Goal: Entertainment & Leisure: Consume media (video, audio)

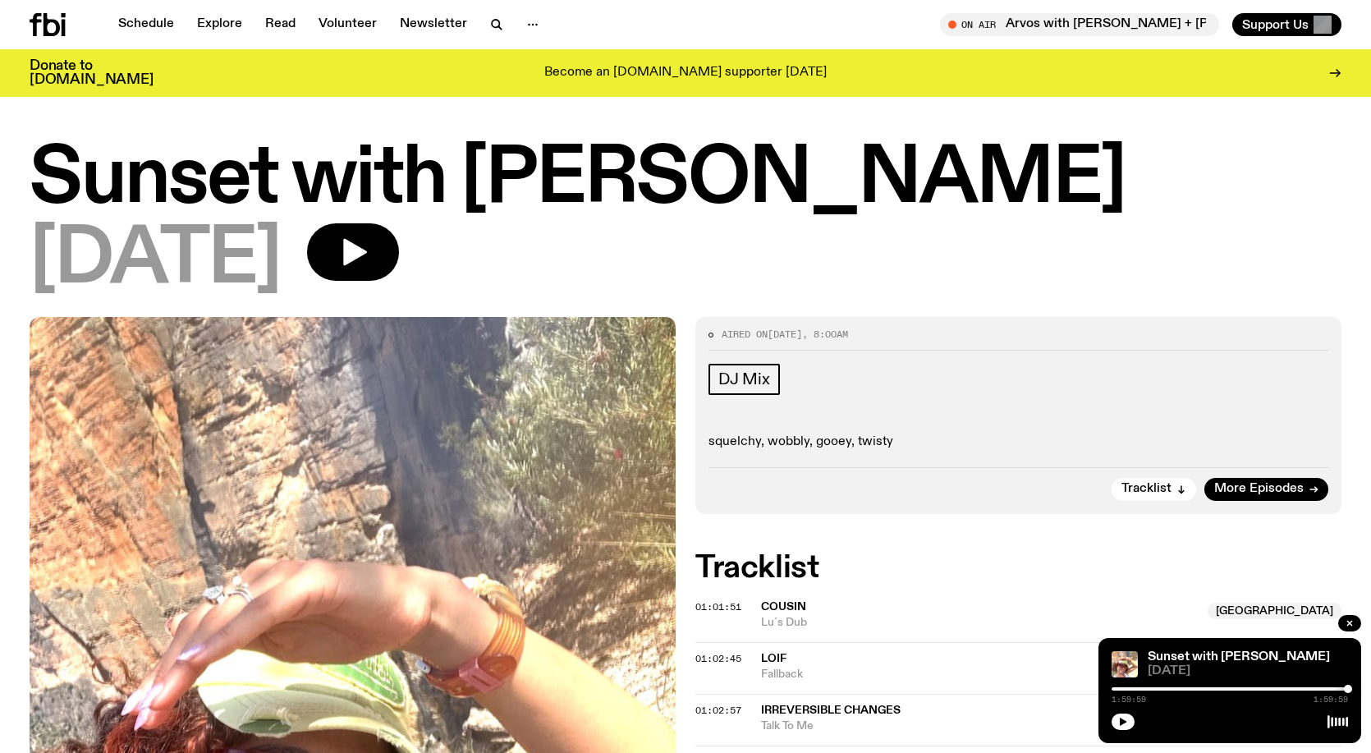
scroll to position [237, 0]
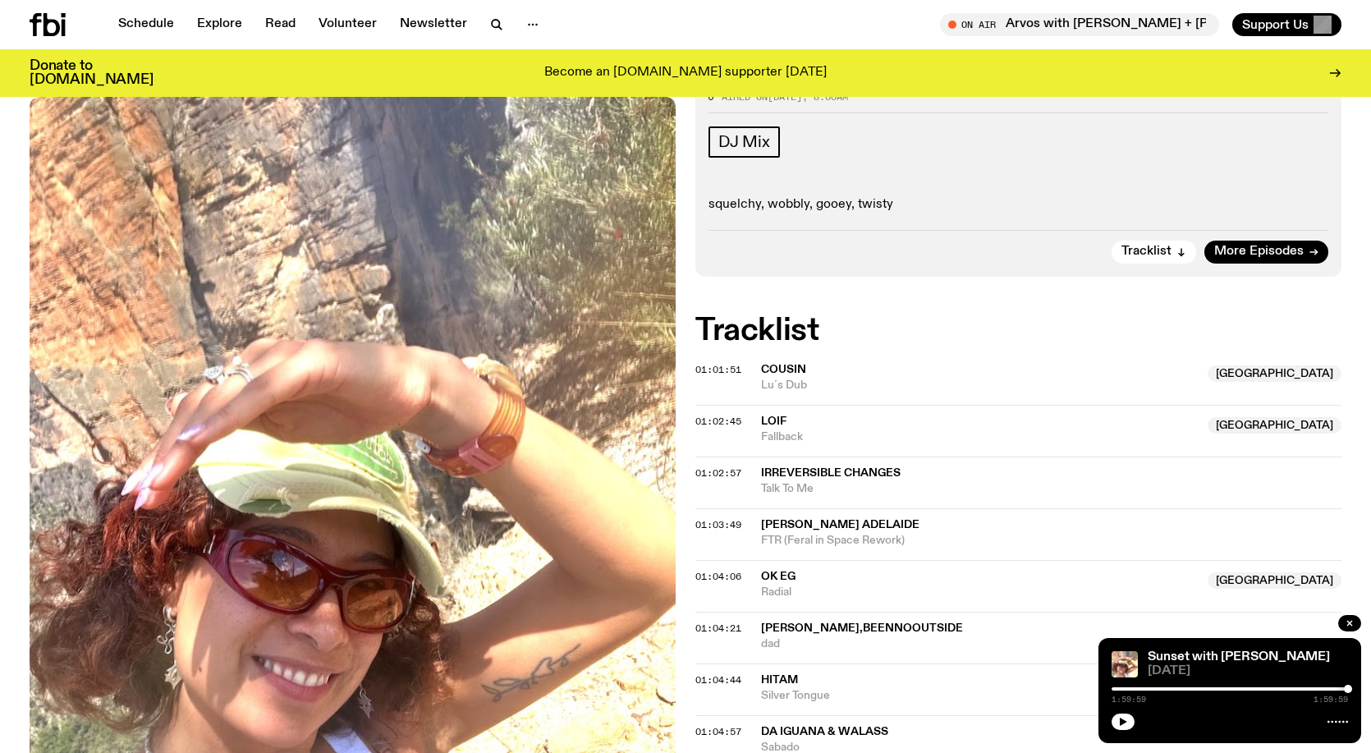
click at [1329, 682] on div "Sunset with [PERSON_NAME] [DATE] 1:59:59 1:59:59" at bounding box center [1230, 690] width 263 height 105
click at [1339, 685] on div "1:59:59 1:59:59" at bounding box center [1230, 694] width 237 height 20
click at [1341, 688] on div at bounding box center [1230, 688] width 237 height 3
click at [1123, 719] on icon "button" at bounding box center [1123, 722] width 7 height 8
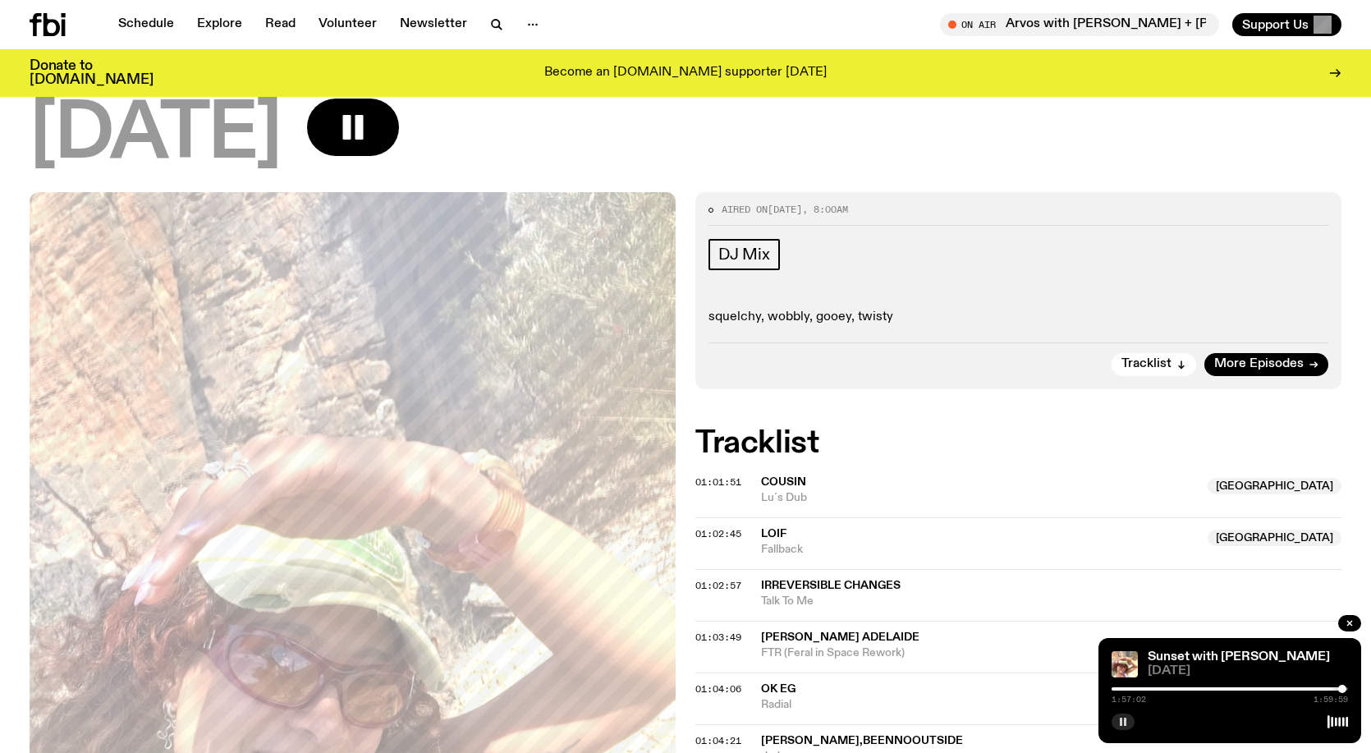
scroll to position [0, 0]
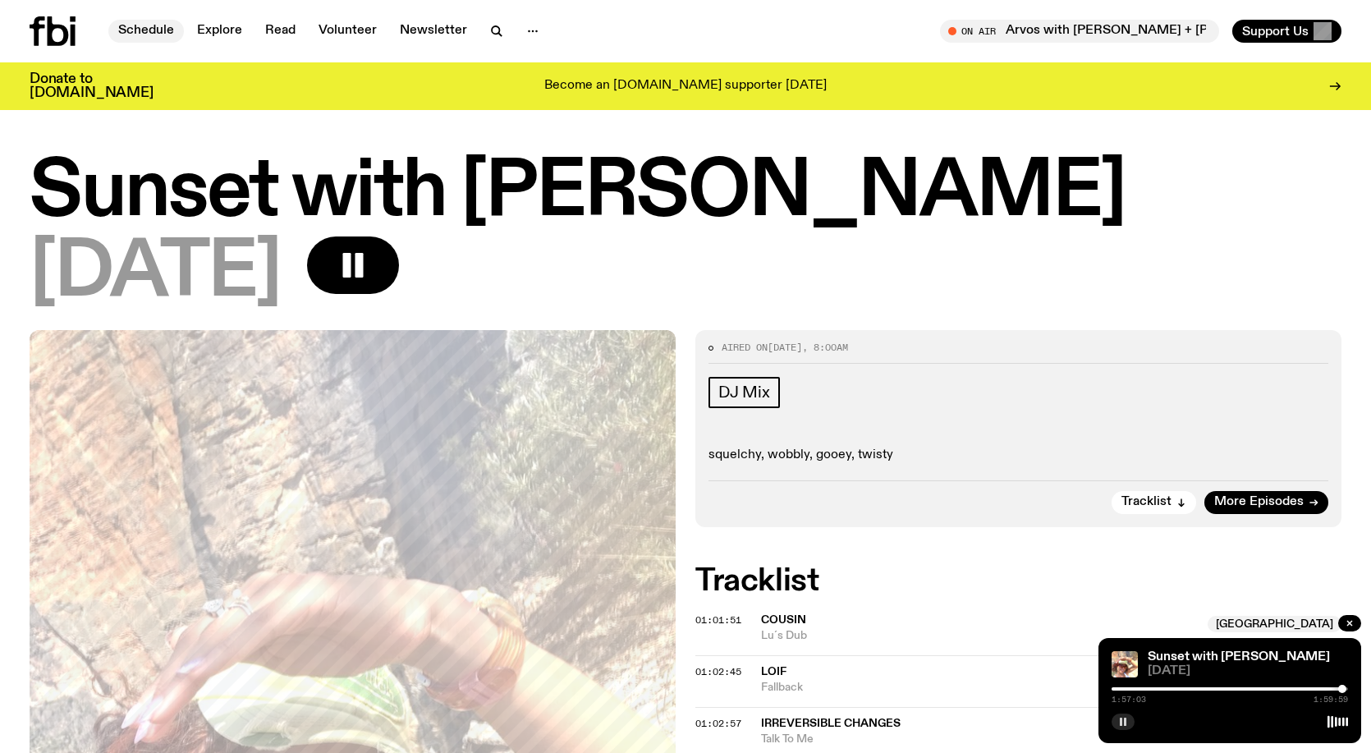
click at [141, 30] on link "Schedule" at bounding box center [146, 31] width 76 height 23
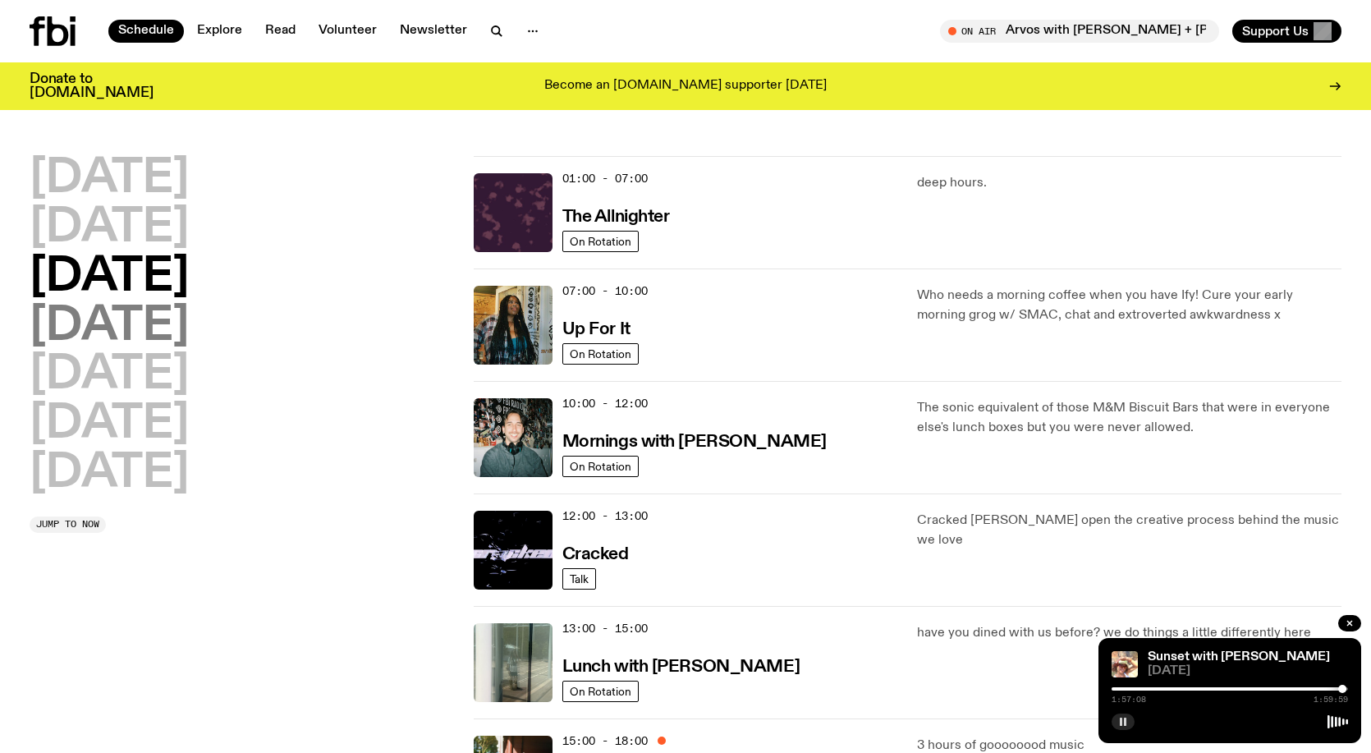
click at [148, 327] on h2 "[DATE]" at bounding box center [109, 327] width 159 height 46
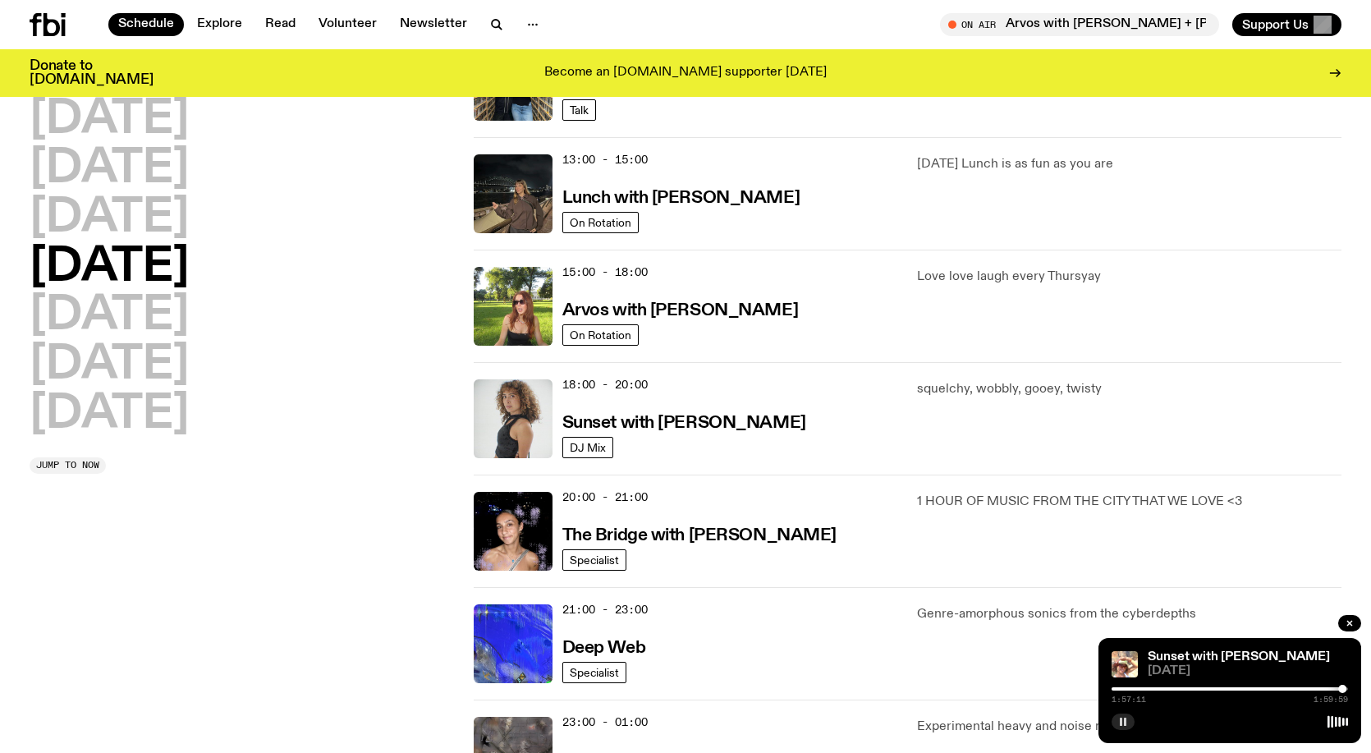
scroll to position [457, 0]
click at [692, 532] on h3 "The Bridge with [PERSON_NAME]" at bounding box center [700, 534] width 274 height 17
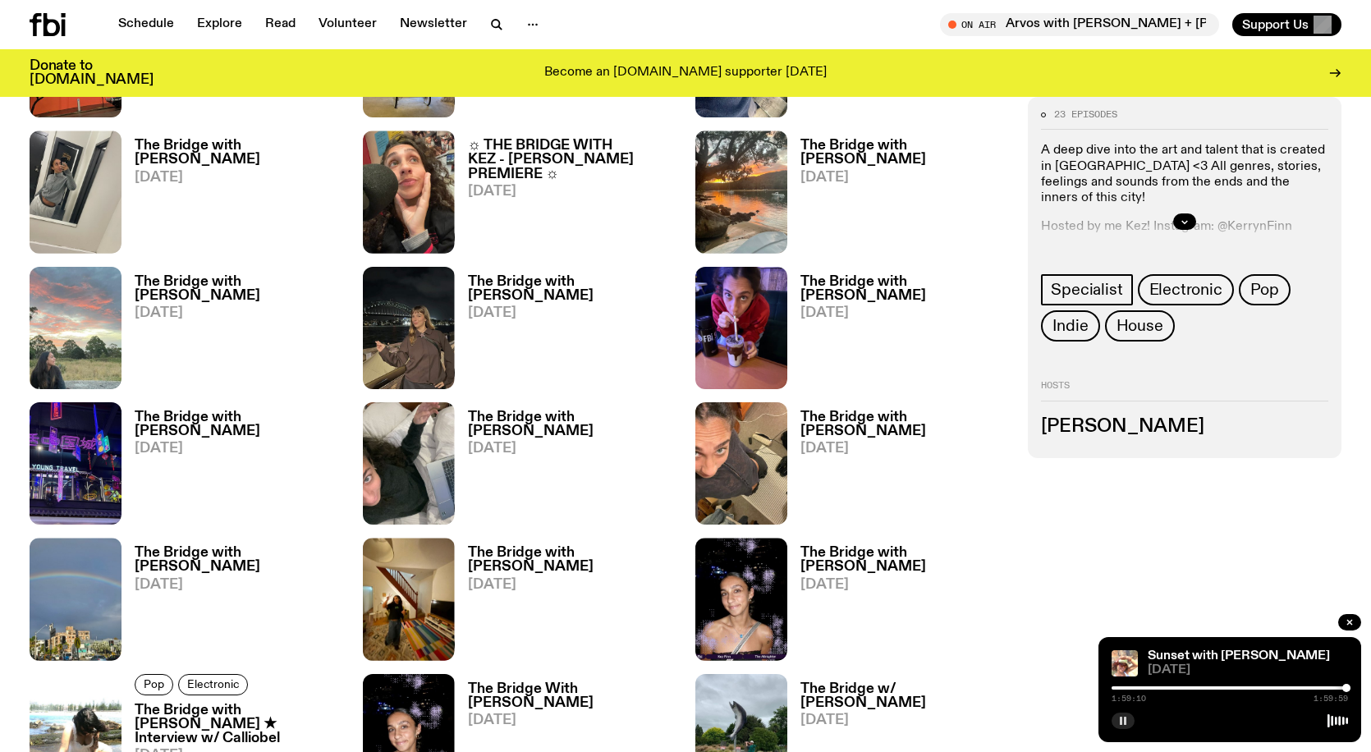
scroll to position [1221, 0]
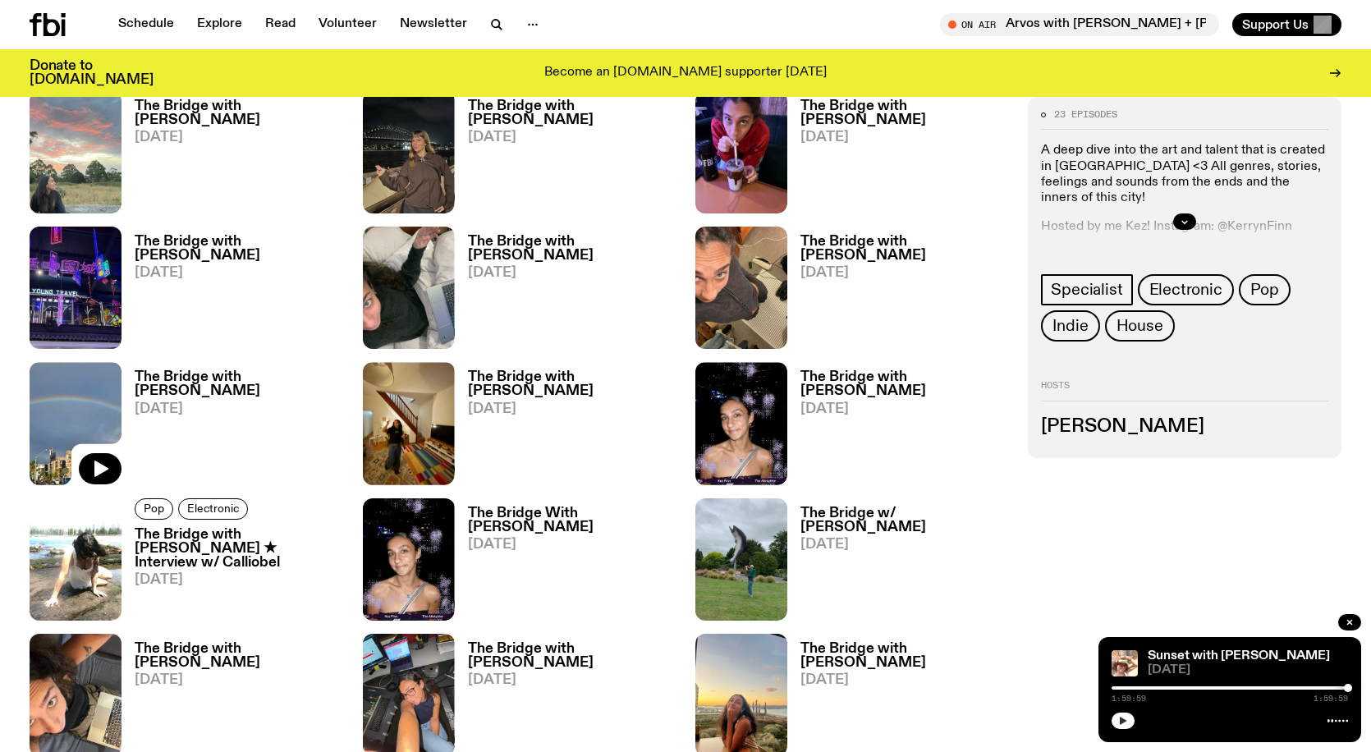
click at [61, 407] on img at bounding box center [76, 423] width 92 height 122
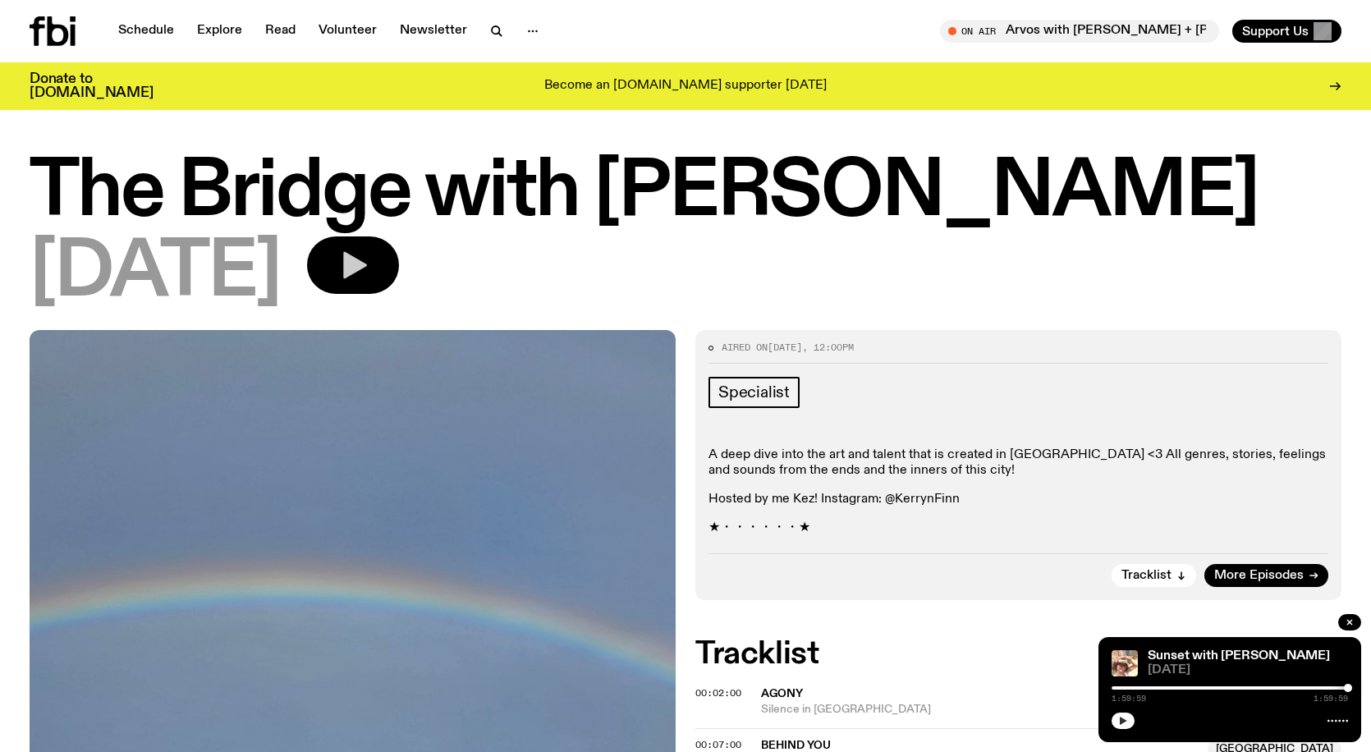
click at [370, 274] on icon "button" at bounding box center [353, 265] width 33 height 33
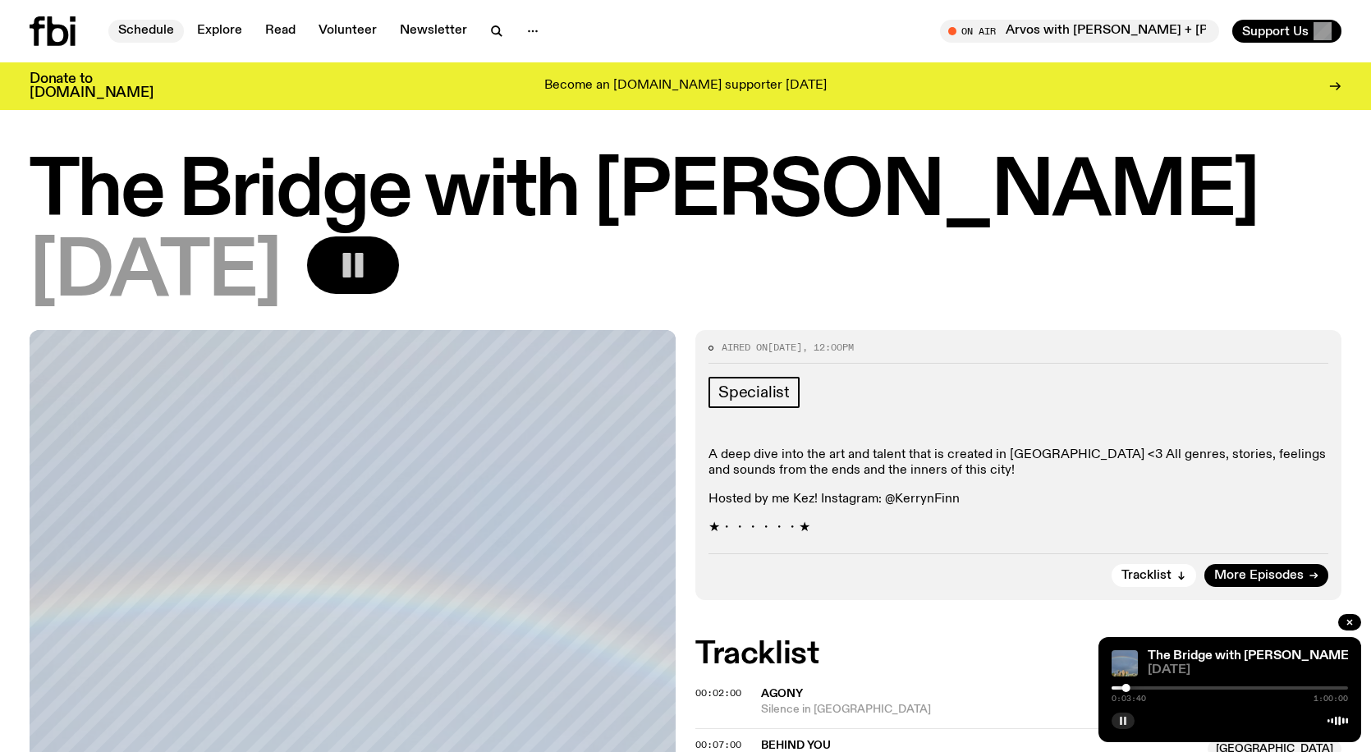
click at [135, 27] on link "Schedule" at bounding box center [146, 31] width 76 height 23
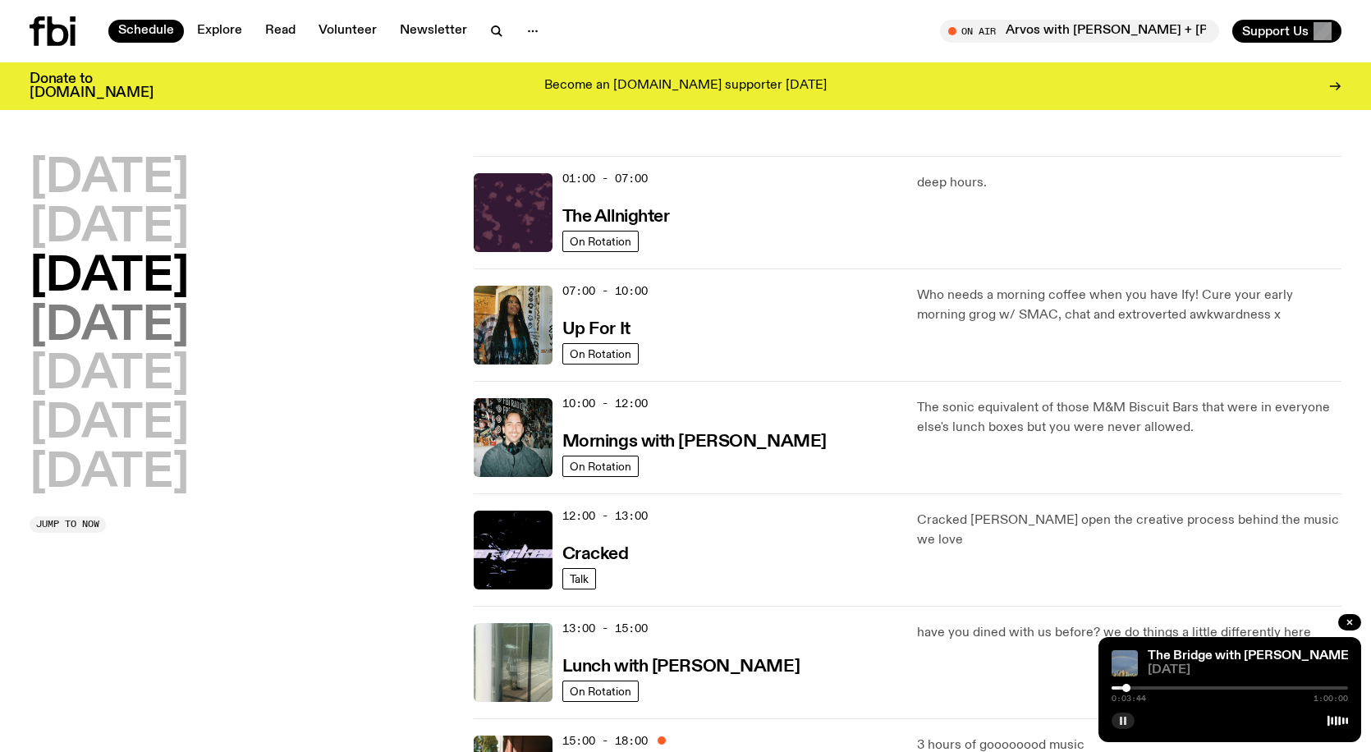
click at [163, 321] on h2 "[DATE]" at bounding box center [109, 327] width 159 height 46
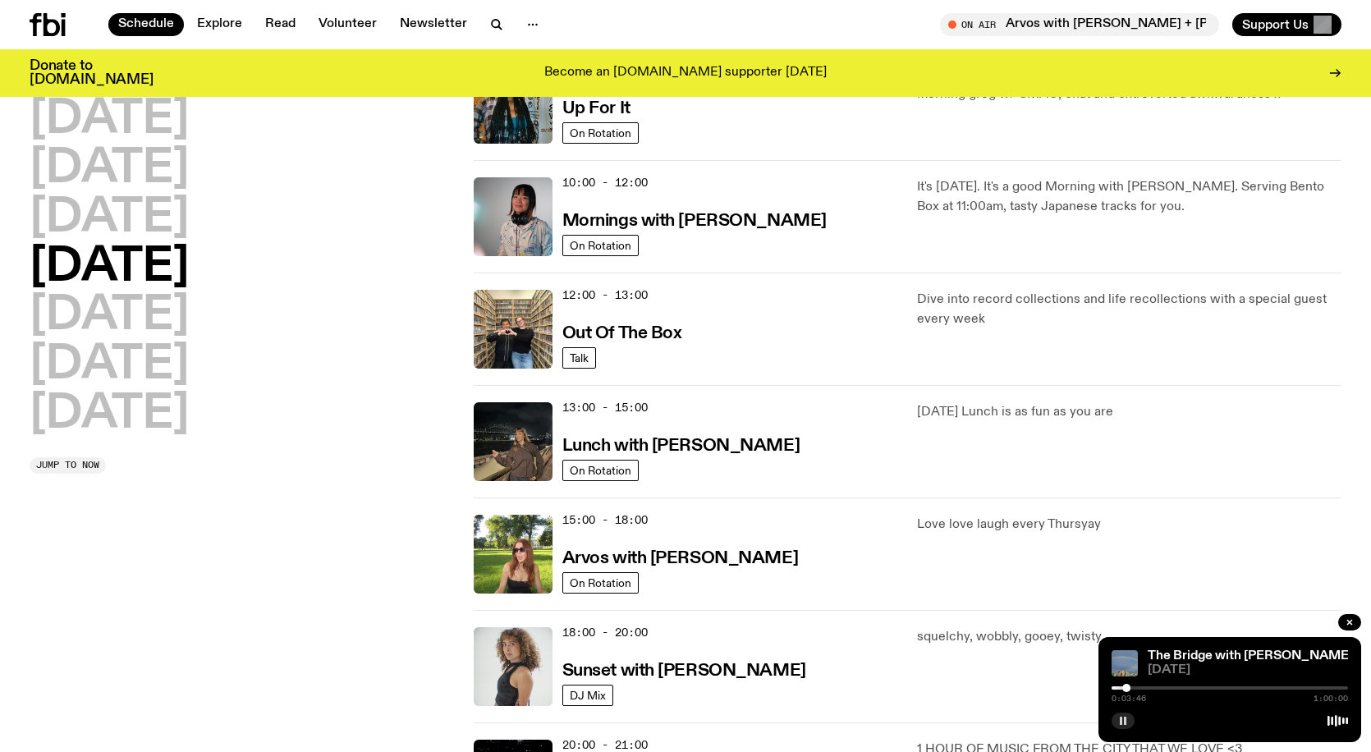
scroll to position [210, 0]
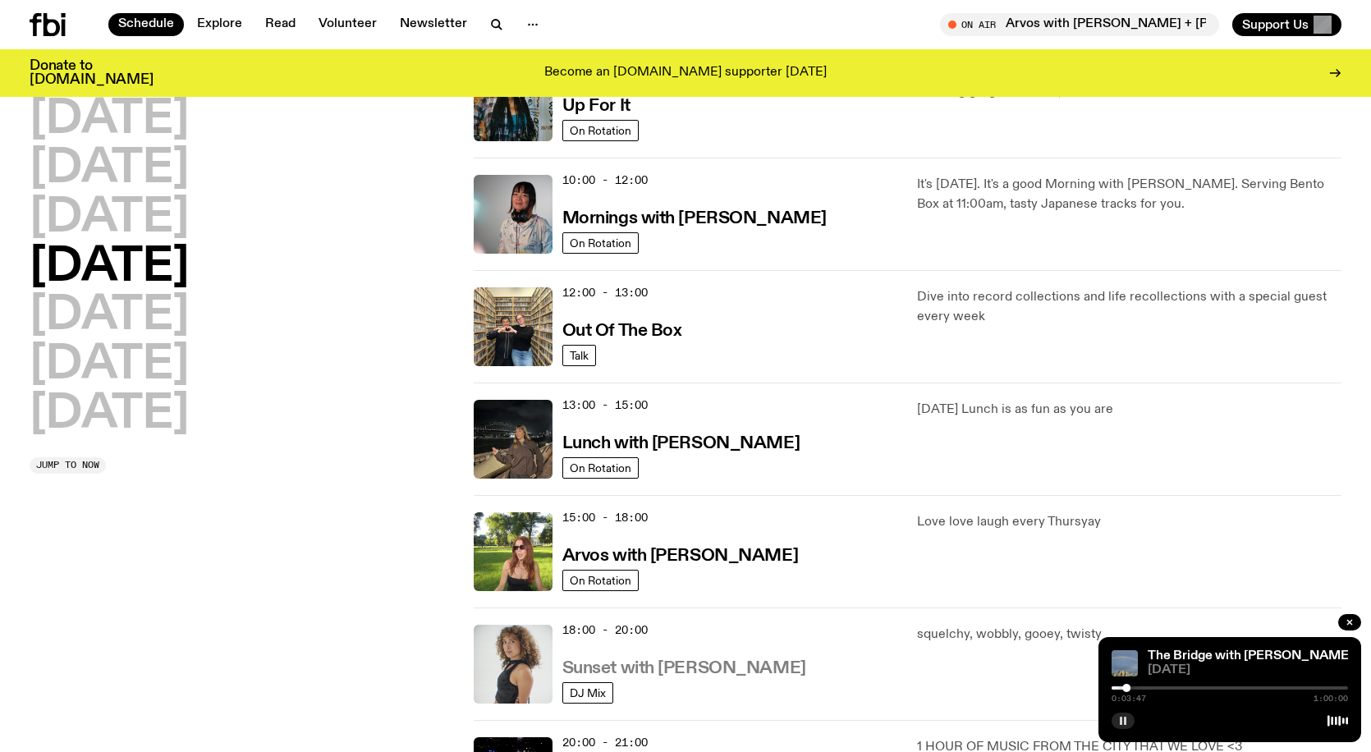
click at [669, 669] on h3 "Sunset with [PERSON_NAME]" at bounding box center [685, 668] width 244 height 17
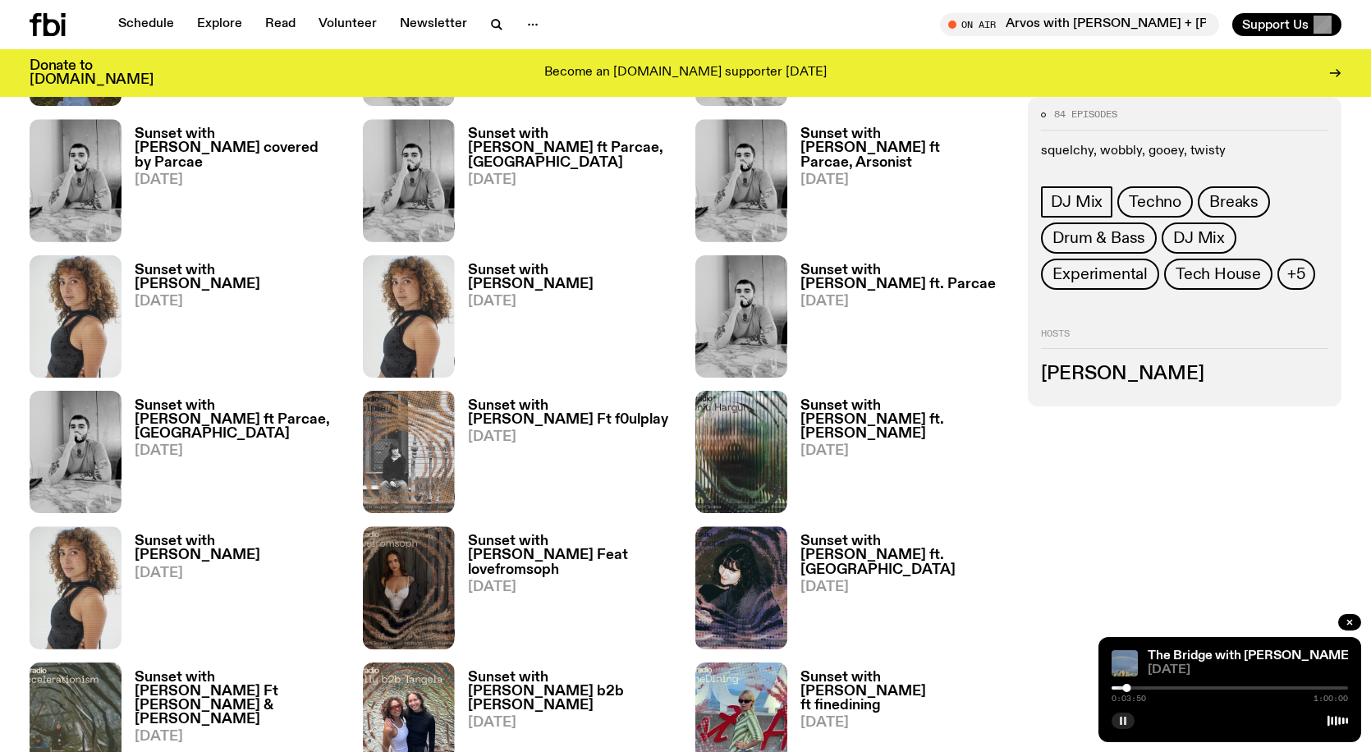
scroll to position [1467, 0]
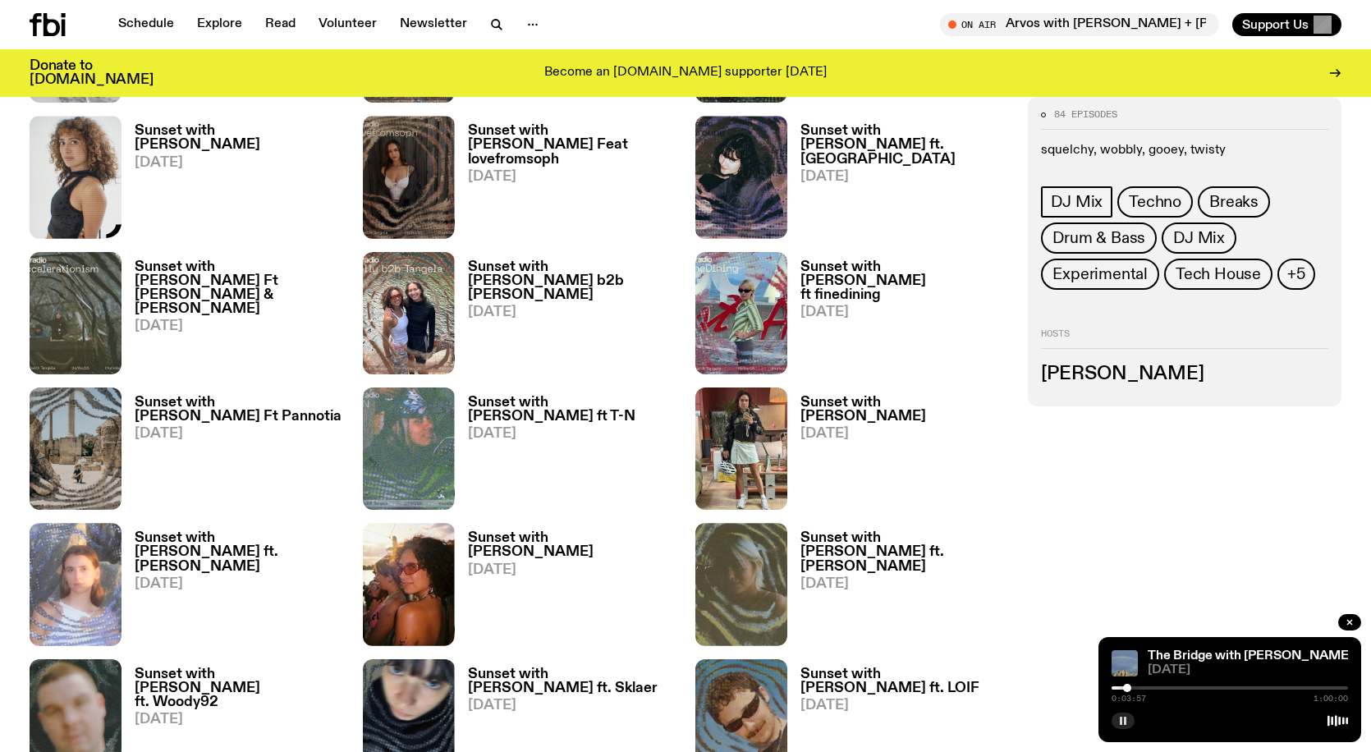
click at [57, 163] on img at bounding box center [76, 177] width 92 height 122
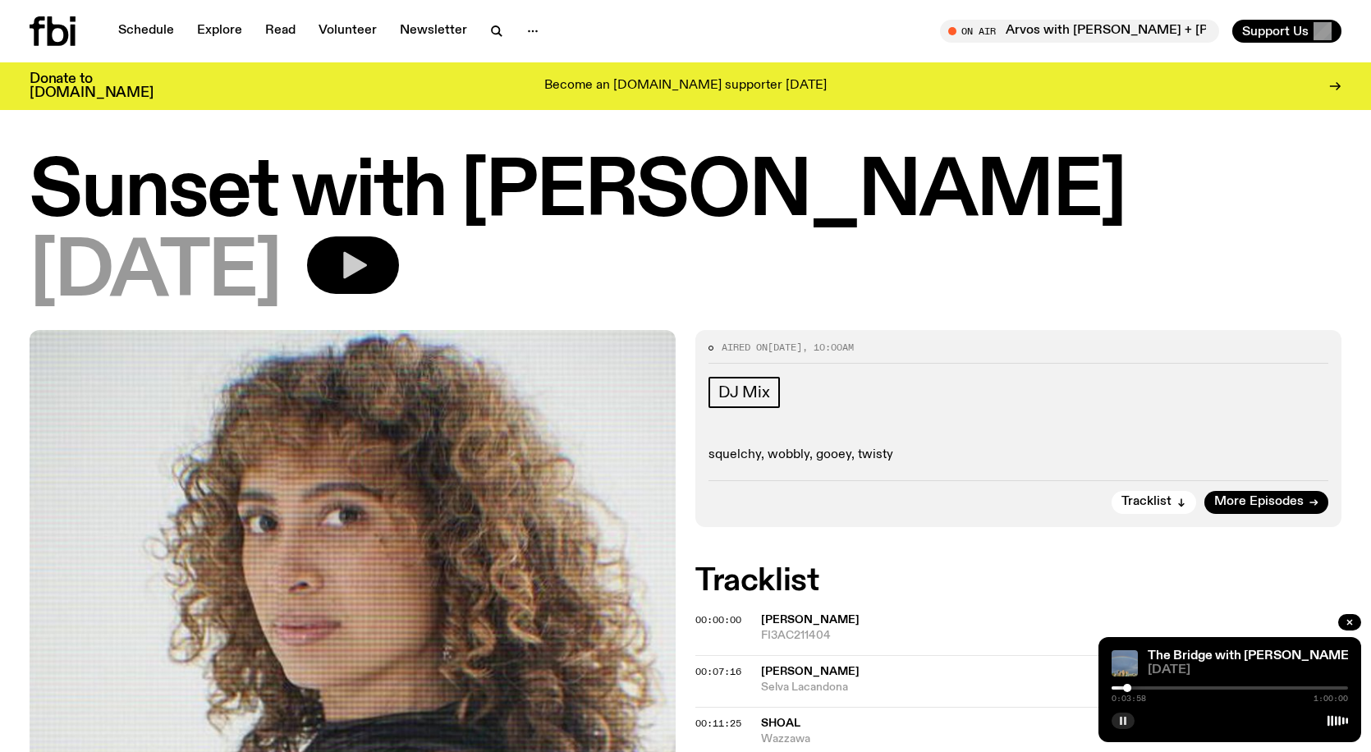
click at [399, 262] on button "button" at bounding box center [353, 265] width 92 height 57
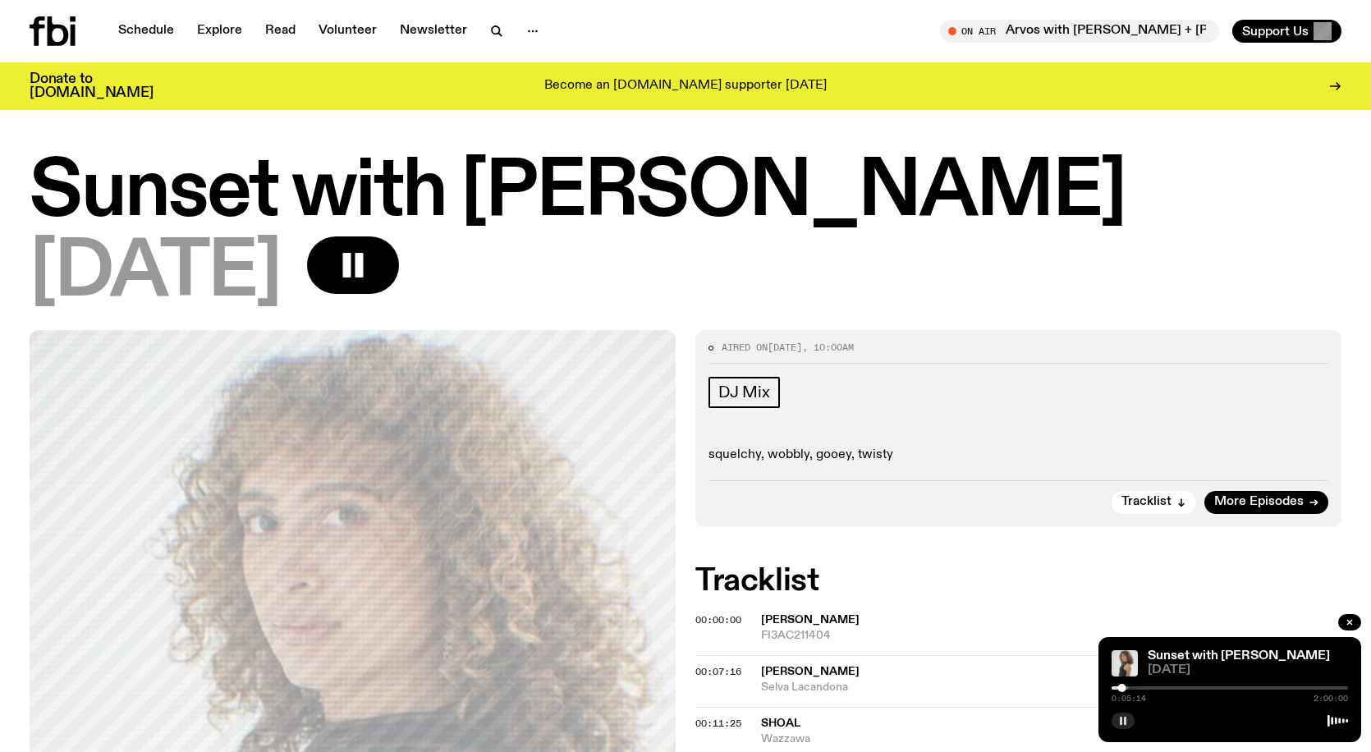
click at [1331, 690] on div "0:05:14 2:00:00" at bounding box center [1230, 693] width 237 height 20
click at [1334, 687] on div at bounding box center [1230, 688] width 237 height 3
